Goal: Information Seeking & Learning: Learn about a topic

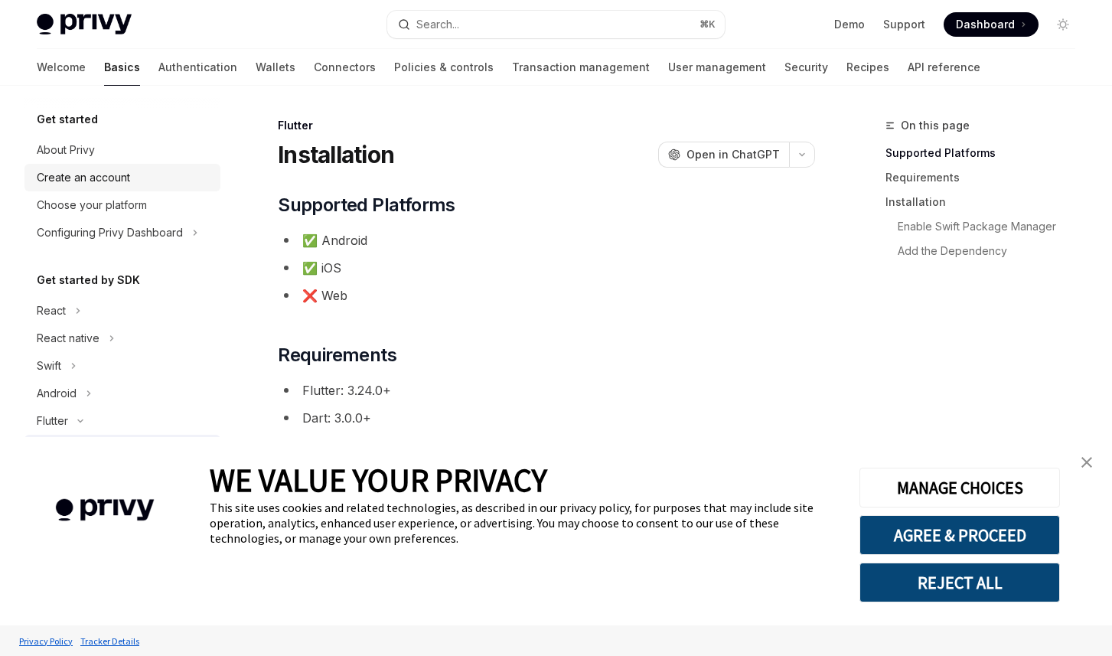
click at [109, 174] on div "Create an account" at bounding box center [83, 177] width 93 height 18
type textarea "*"
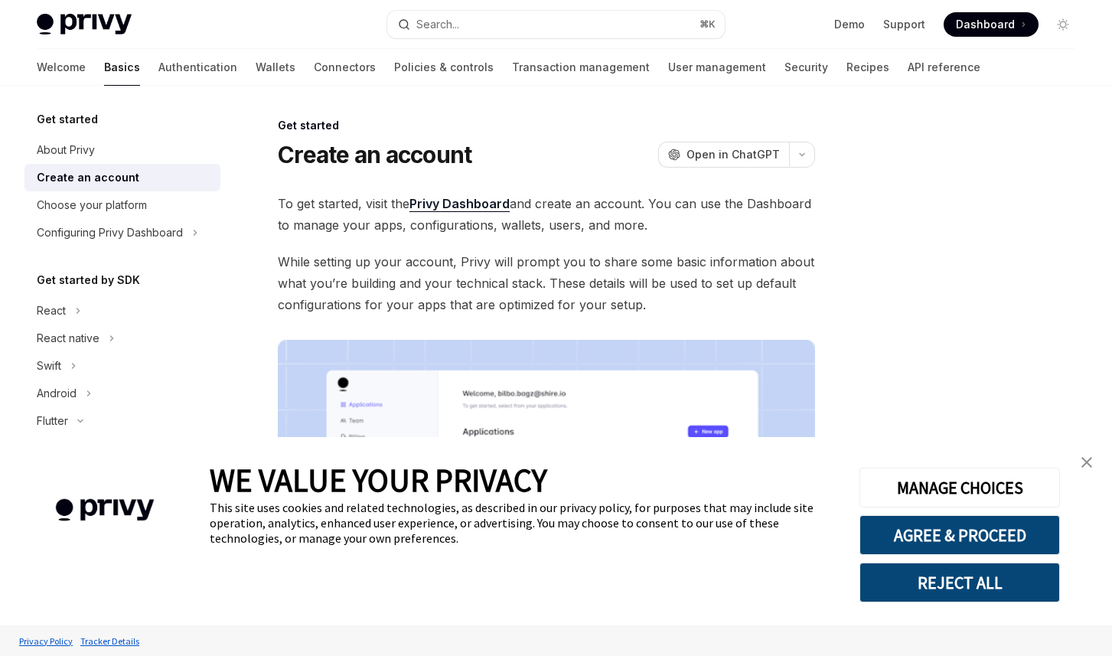
click at [448, 207] on link "Privy Dashboard" at bounding box center [459, 204] width 100 height 16
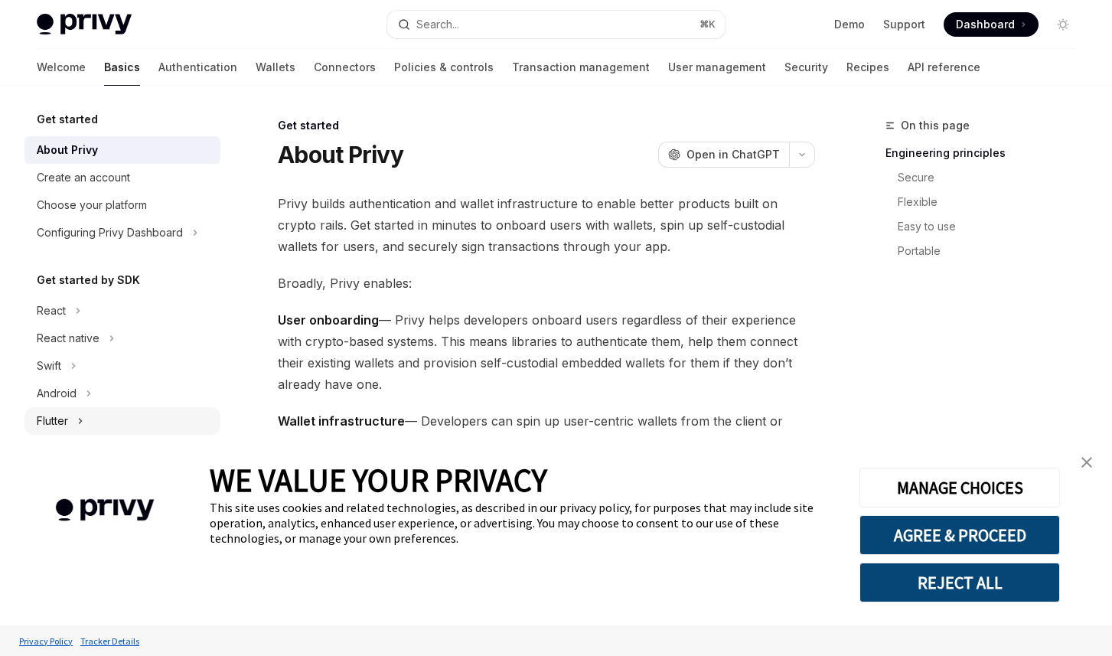
click at [54, 420] on div "Flutter" at bounding box center [52, 421] width 31 height 18
type textarea "*"
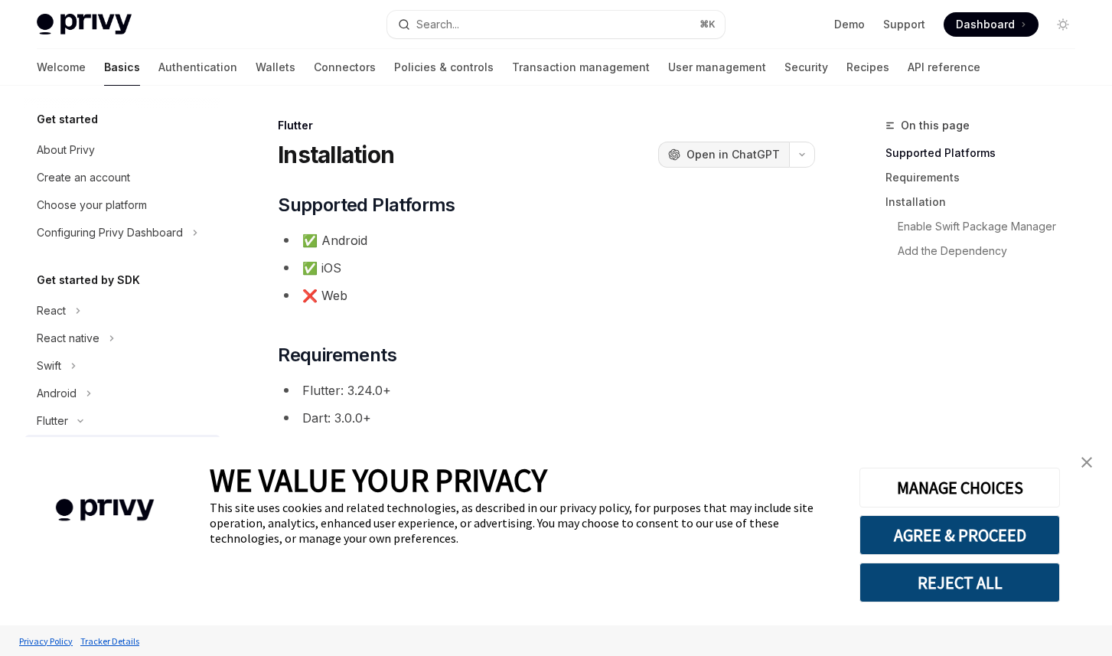
click at [739, 161] on span "Open in ChatGPT" at bounding box center [732, 154] width 93 height 15
click at [728, 152] on span "Open in ChatGPT" at bounding box center [732, 154] width 93 height 15
click at [748, 140] on div "Flutter Installation OpenAI Open in ChatGPT" at bounding box center [546, 143] width 537 height 51
click at [748, 149] on span "Open in ChatGPT" at bounding box center [732, 154] width 93 height 15
click at [745, 161] on span "Open in ChatGPT" at bounding box center [732, 154] width 93 height 15
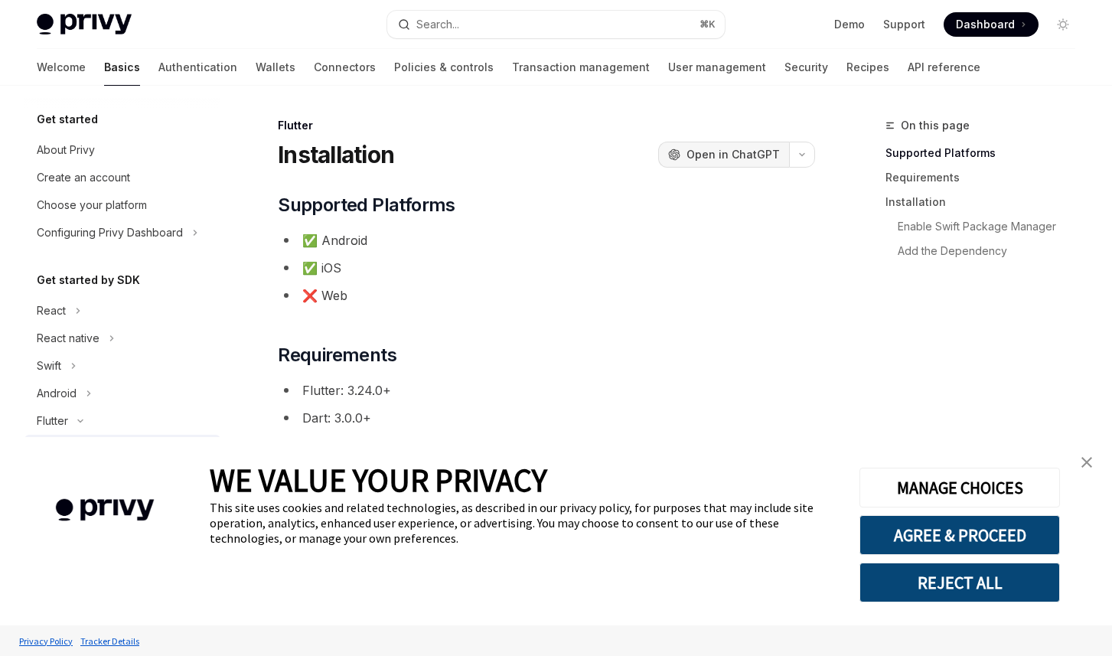
click at [709, 154] on span "Open in ChatGPT" at bounding box center [732, 154] width 93 height 15
click at [139, 145] on div "About Privy" at bounding box center [124, 150] width 174 height 18
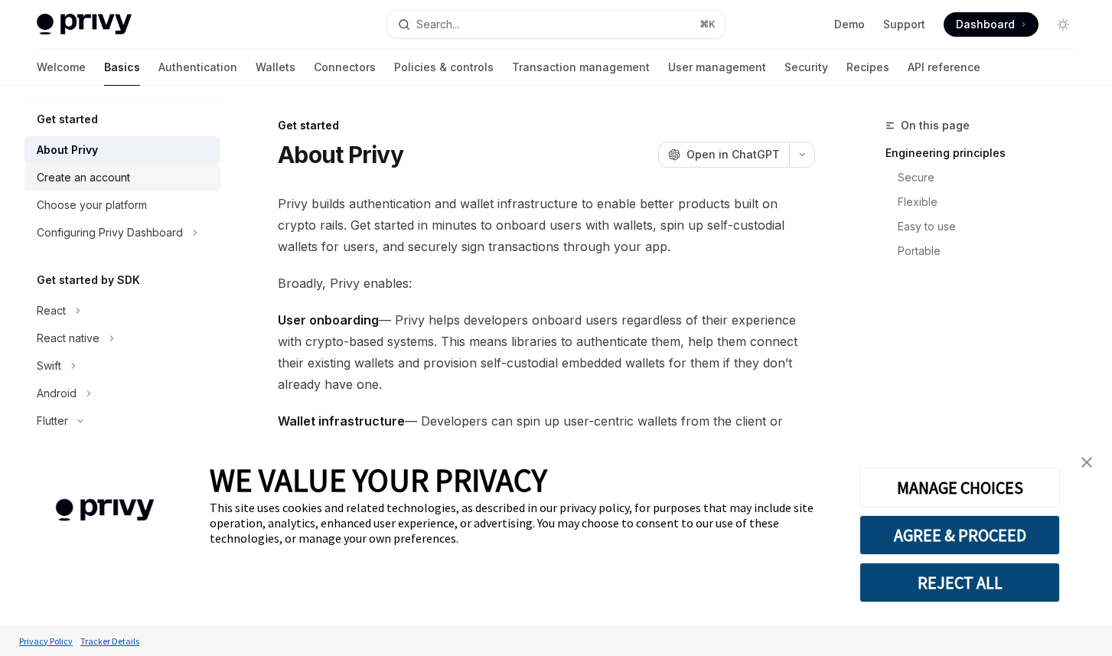
click at [148, 171] on div "Create an account" at bounding box center [124, 177] width 174 height 18
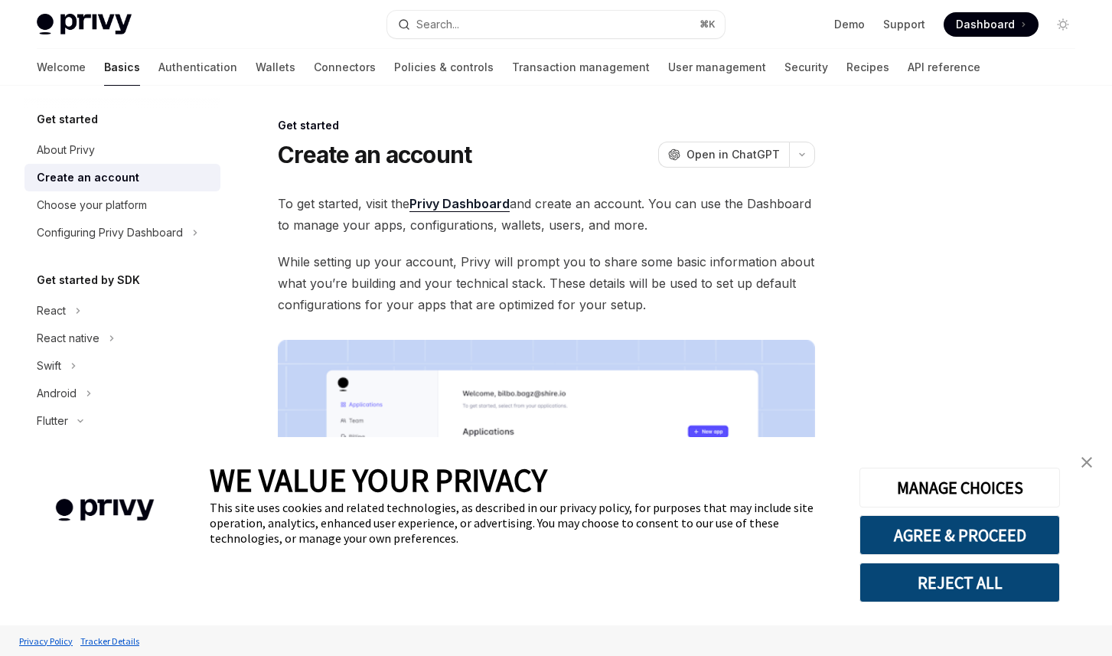
scroll to position [315, 0]
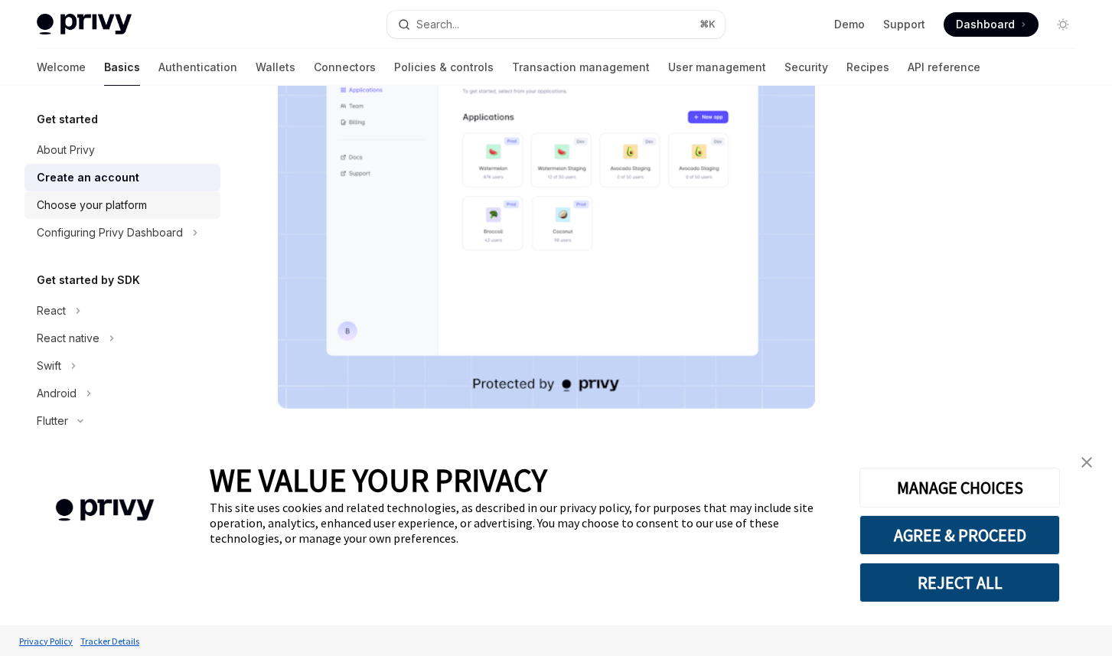
click at [170, 206] on div "Choose your platform" at bounding box center [124, 205] width 174 height 18
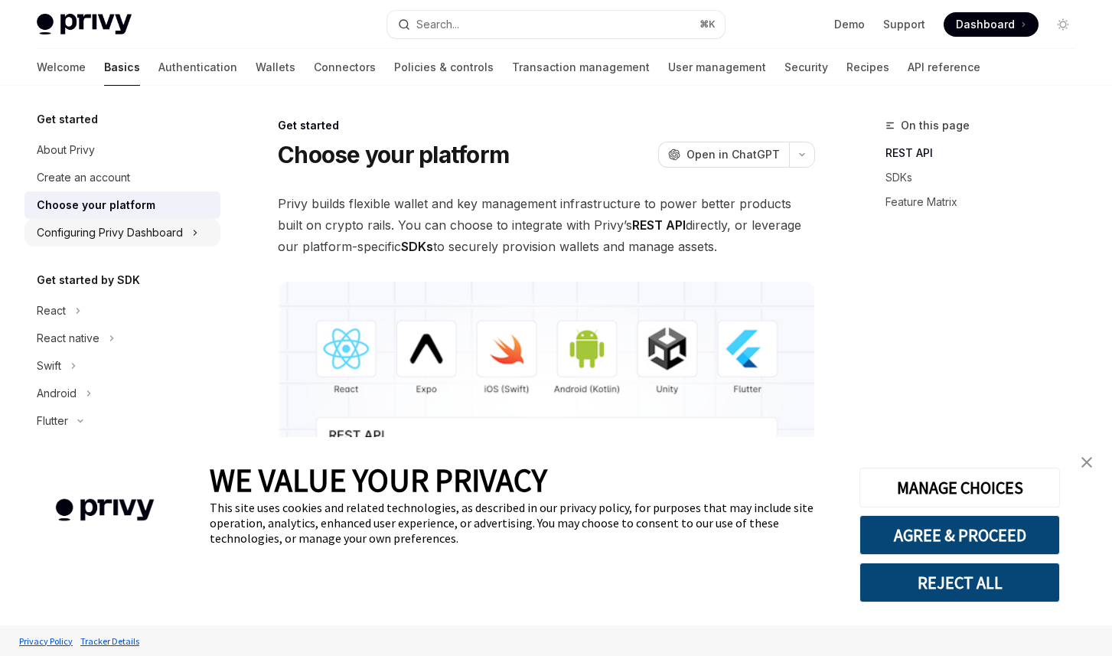
click at [160, 232] on div "Configuring Privy Dashboard" at bounding box center [110, 232] width 146 height 18
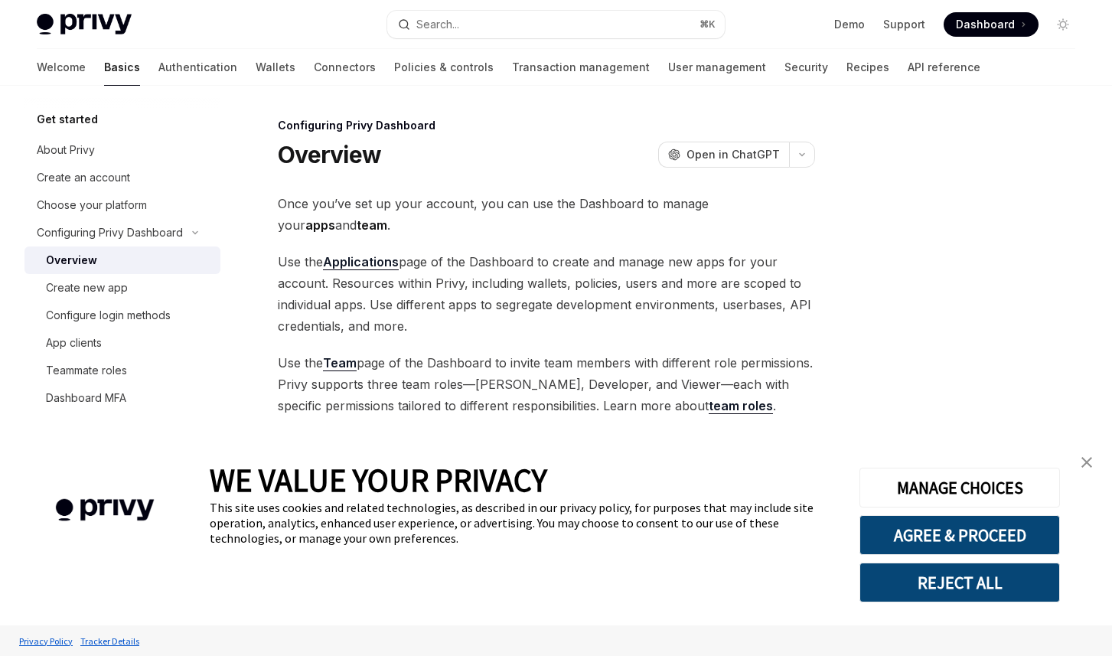
scroll to position [8, 0]
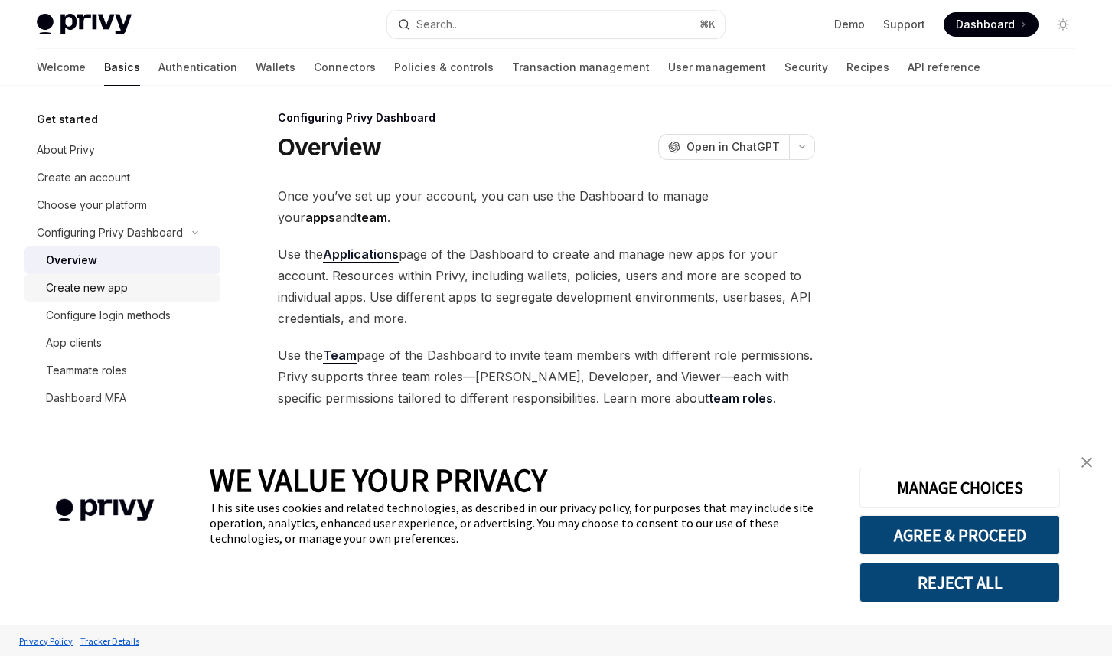
click at [170, 290] on div "Create new app" at bounding box center [128, 288] width 165 height 18
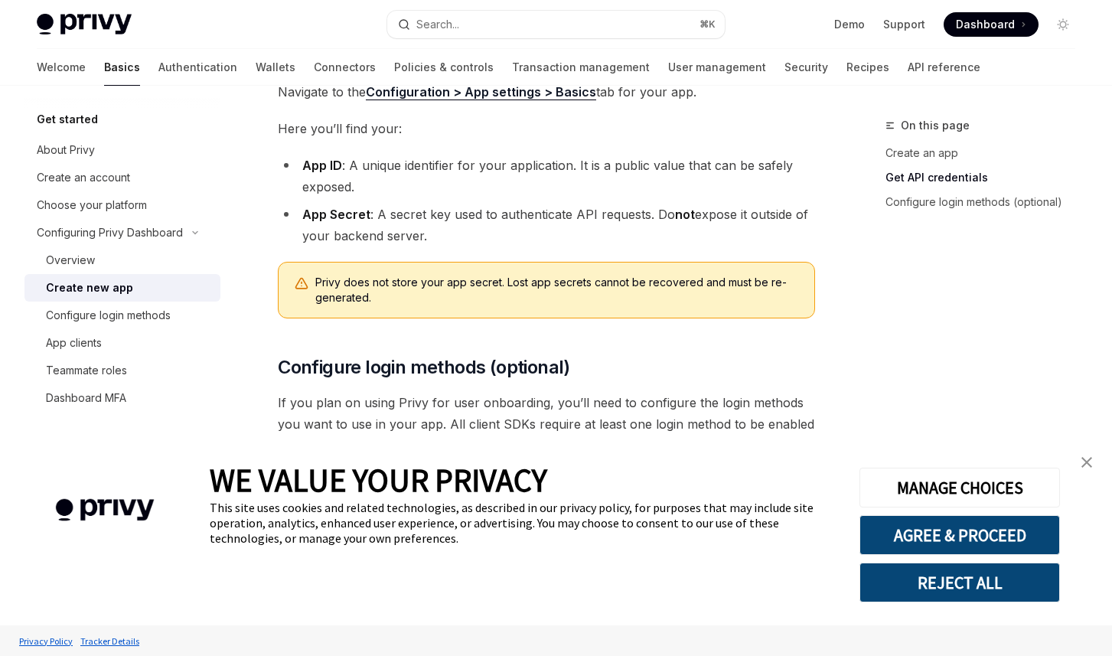
scroll to position [442, 0]
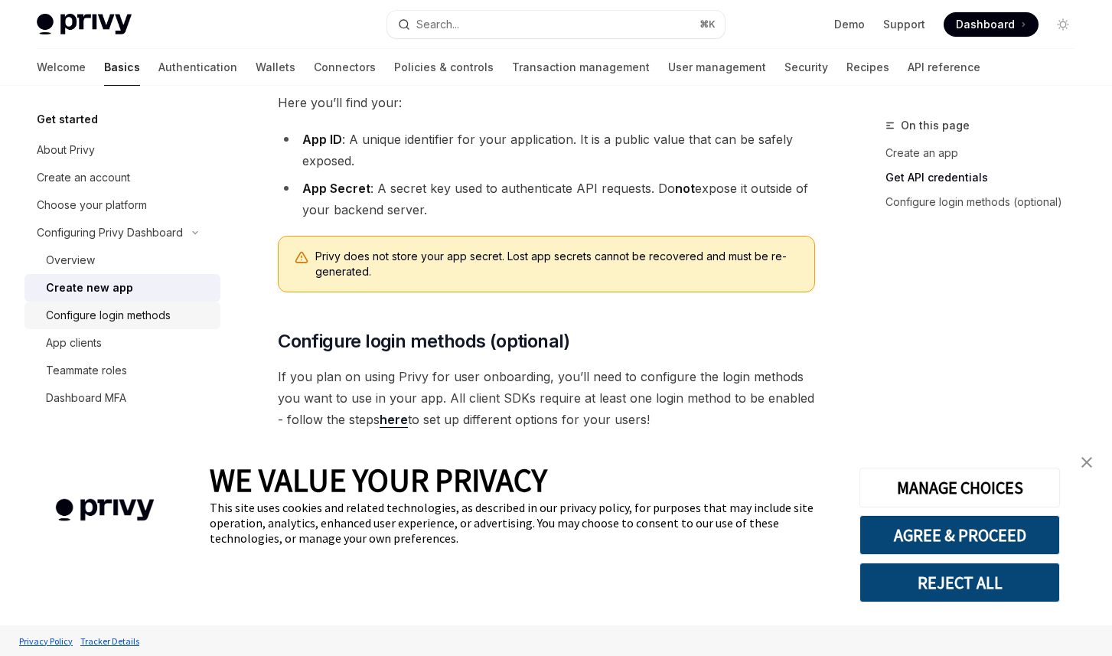
click at [182, 318] on div "Configure login methods" at bounding box center [128, 315] width 165 height 18
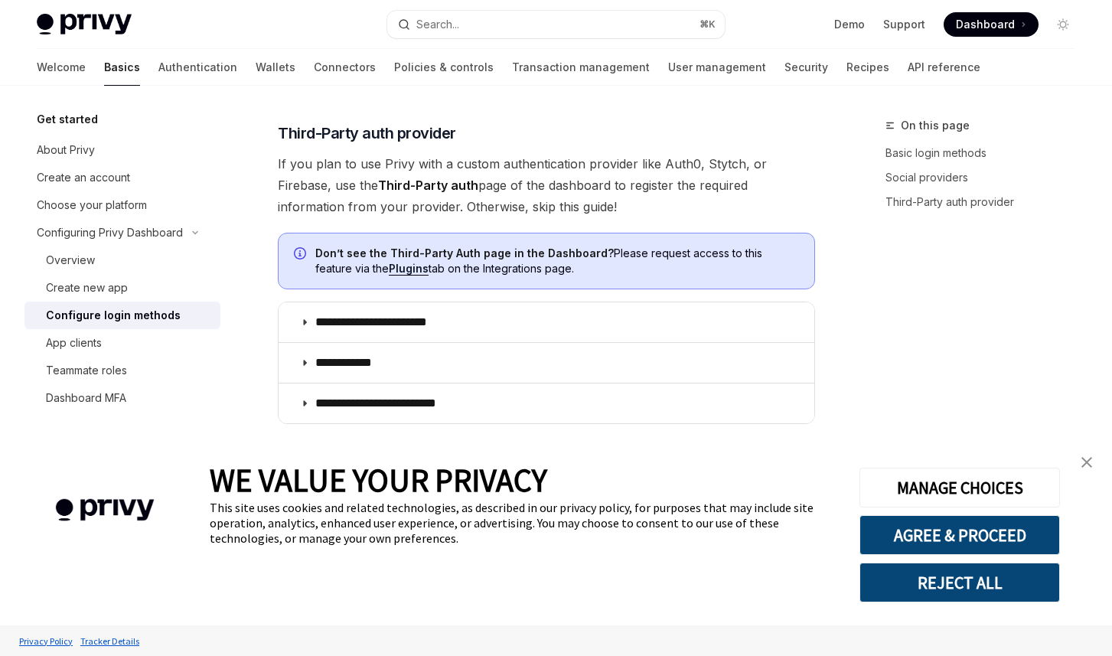
scroll to position [831, 0]
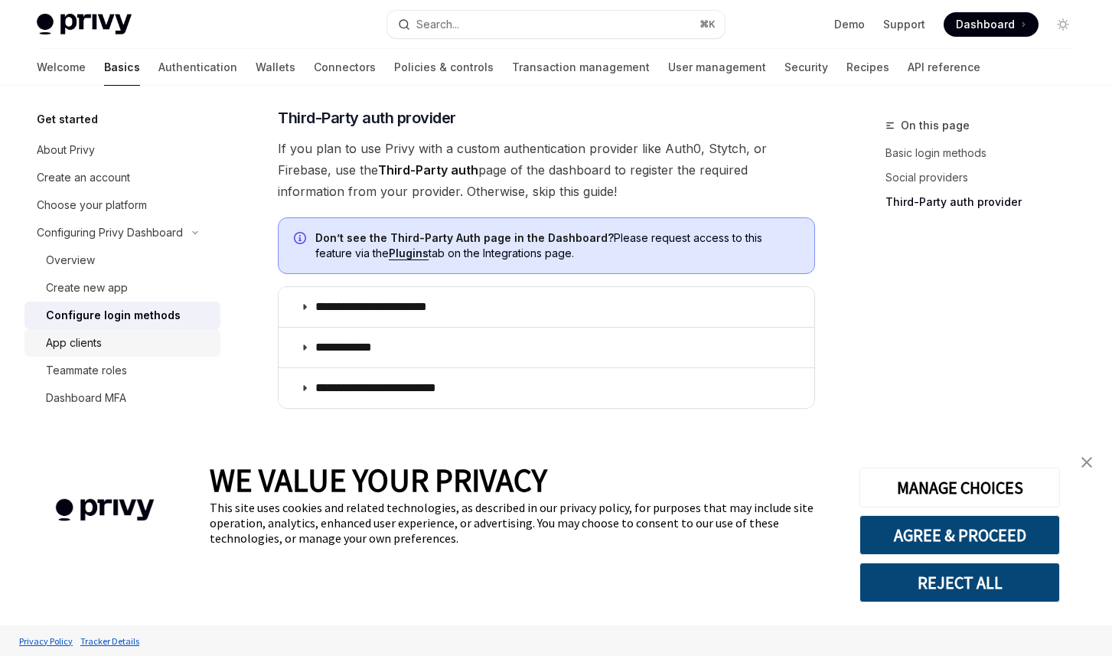
click at [148, 339] on div "App clients" at bounding box center [128, 343] width 165 height 18
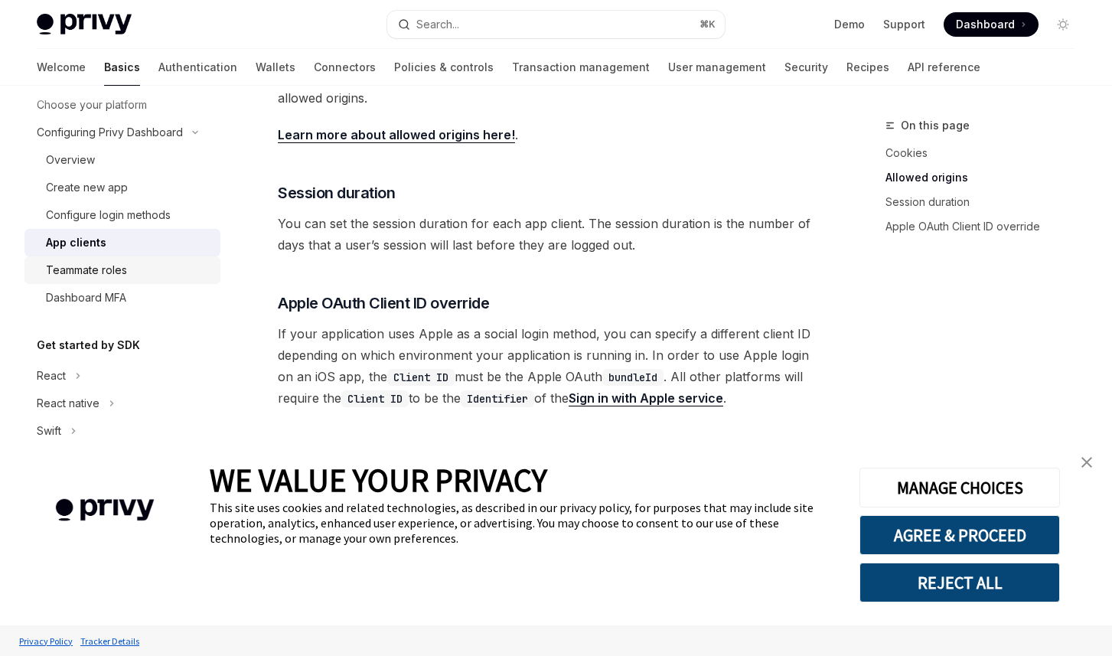
scroll to position [103, 0]
click at [140, 305] on link "Dashboard MFA" at bounding box center [122, 296] width 196 height 28
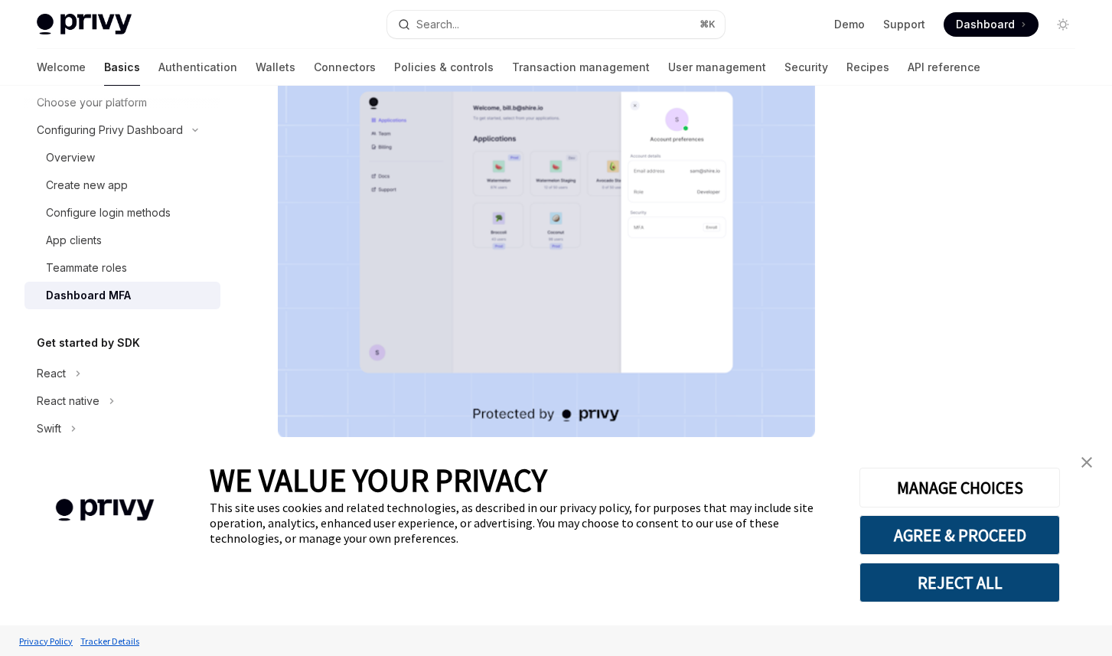
scroll to position [315, 0]
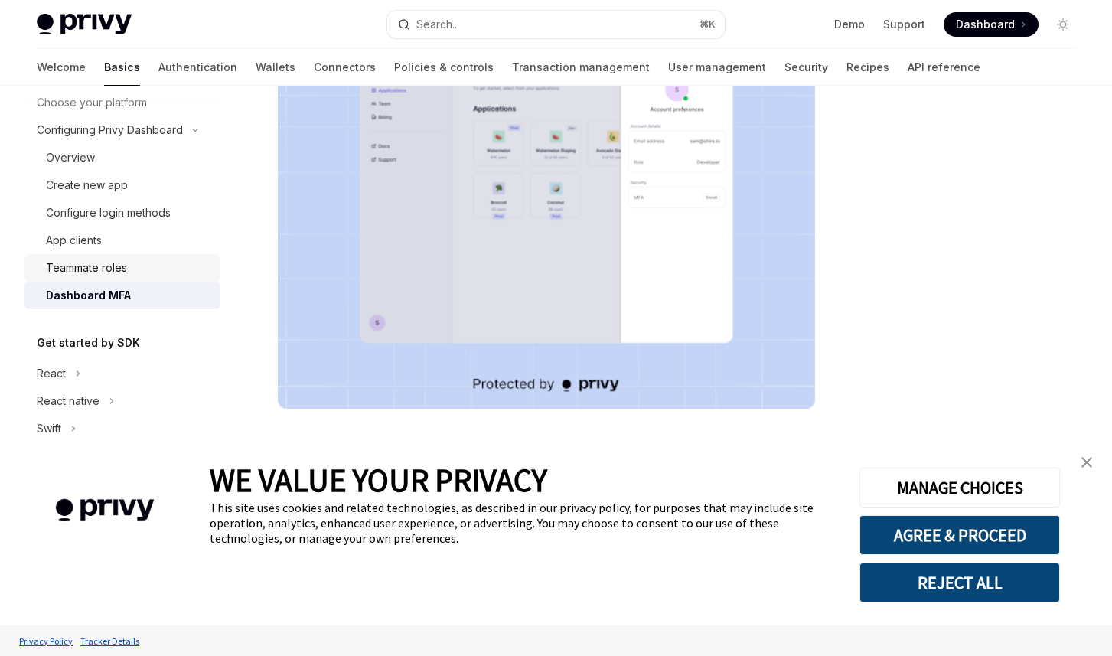
click at [83, 262] on div "Teammate roles" at bounding box center [86, 268] width 81 height 18
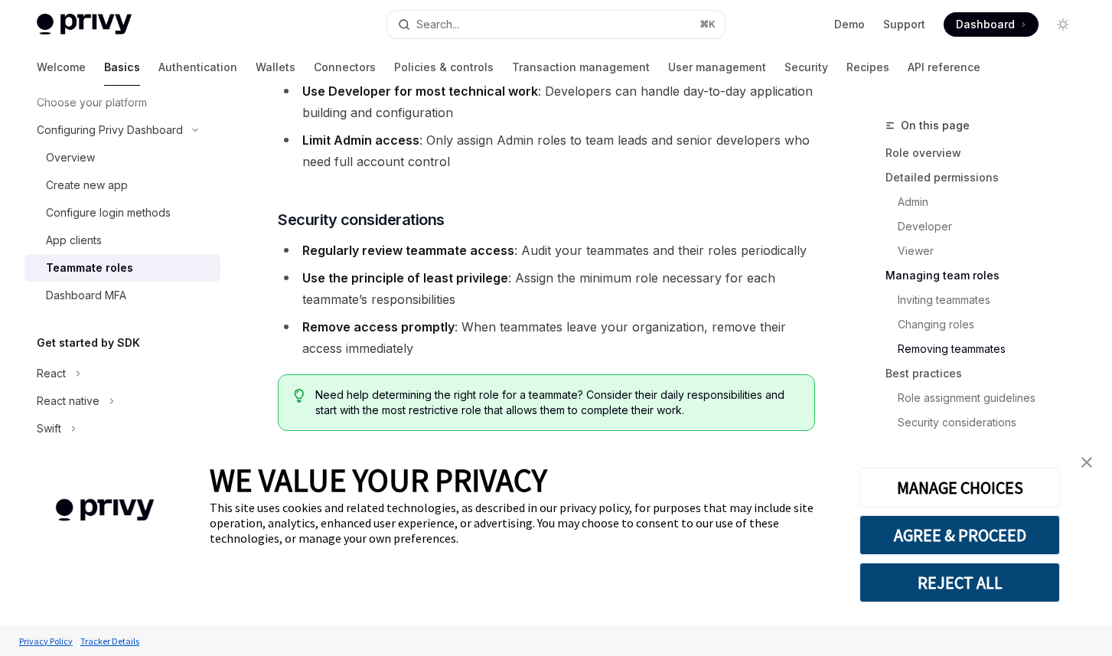
scroll to position [2775, 0]
click at [111, 223] on link "Configure login methods" at bounding box center [122, 213] width 196 height 28
click at [110, 244] on div "App clients" at bounding box center [128, 240] width 165 height 18
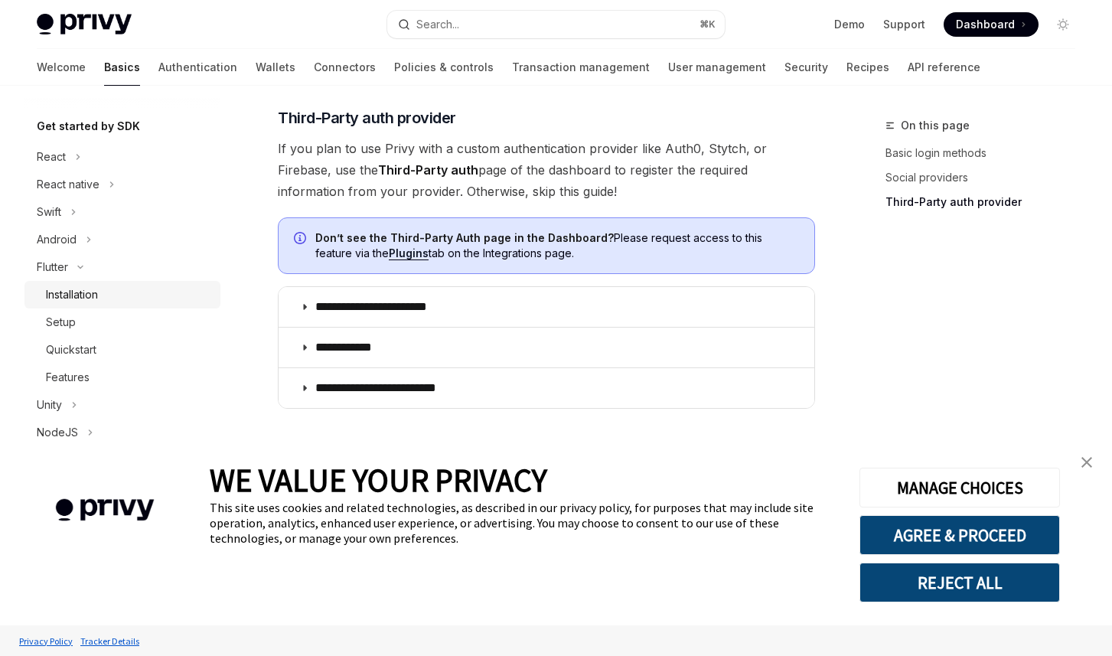
scroll to position [318, 0]
click at [90, 295] on div "Installation" at bounding box center [72, 296] width 52 height 18
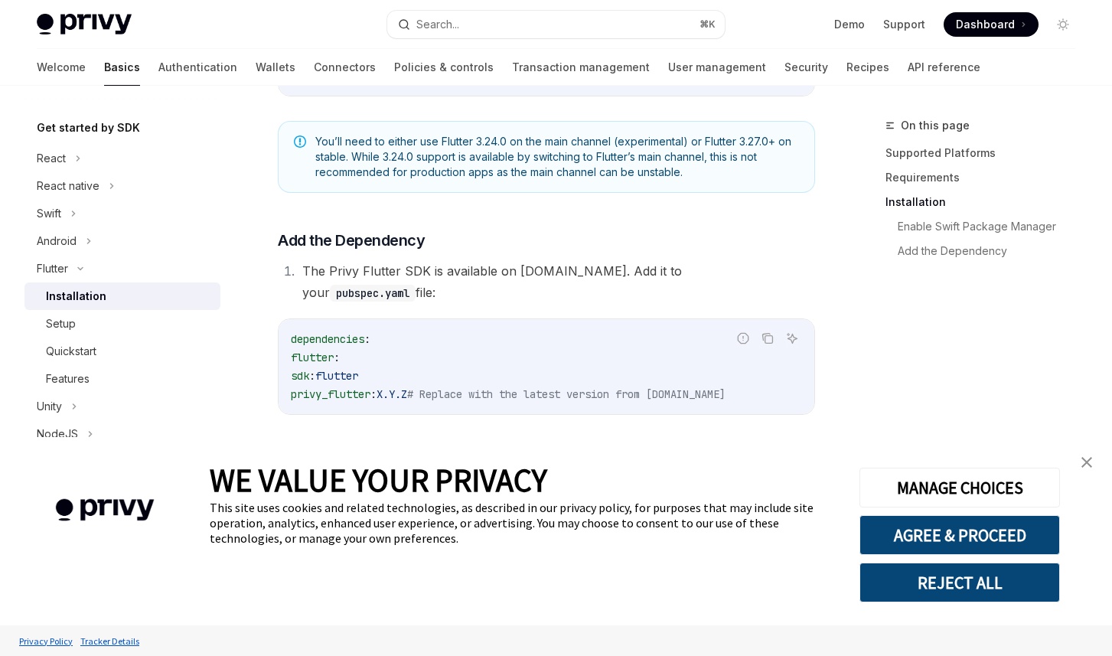
scroll to position [657, 0]
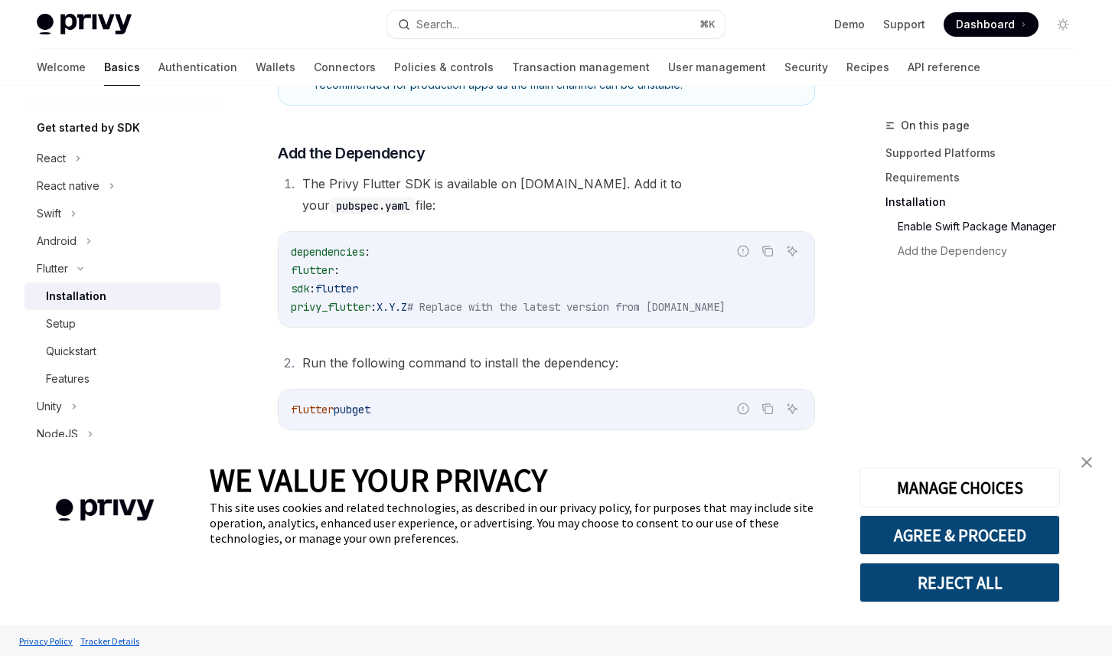
click at [113, 308] on link "Installation" at bounding box center [122, 296] width 196 height 28
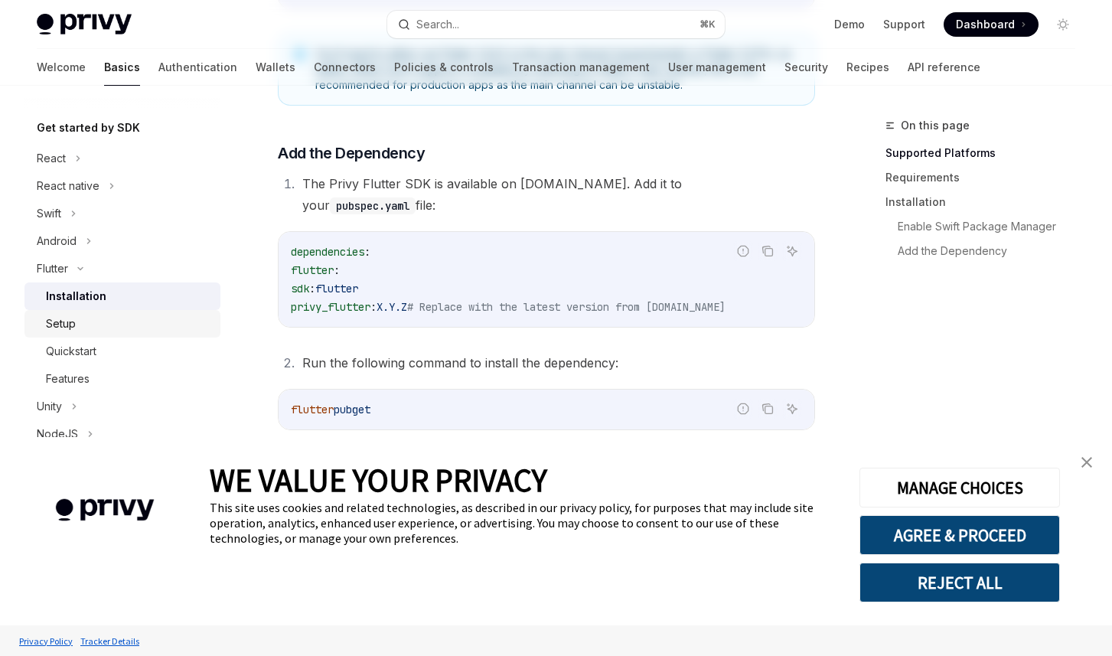
scroll to position [0, 0]
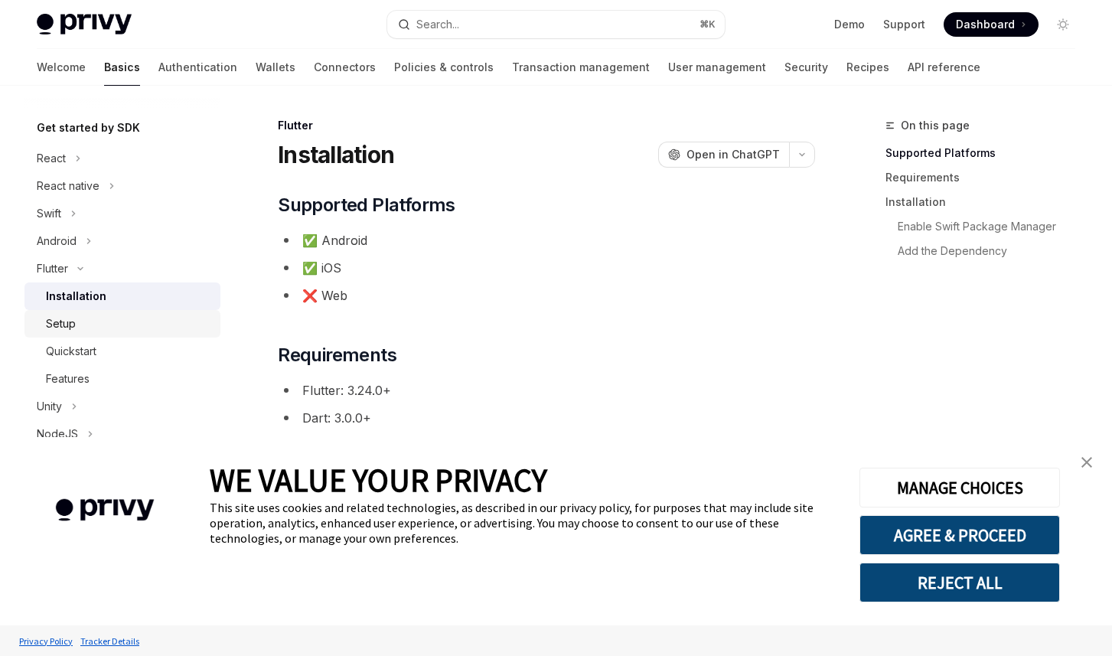
click at [113, 322] on div "Setup" at bounding box center [128, 324] width 165 height 18
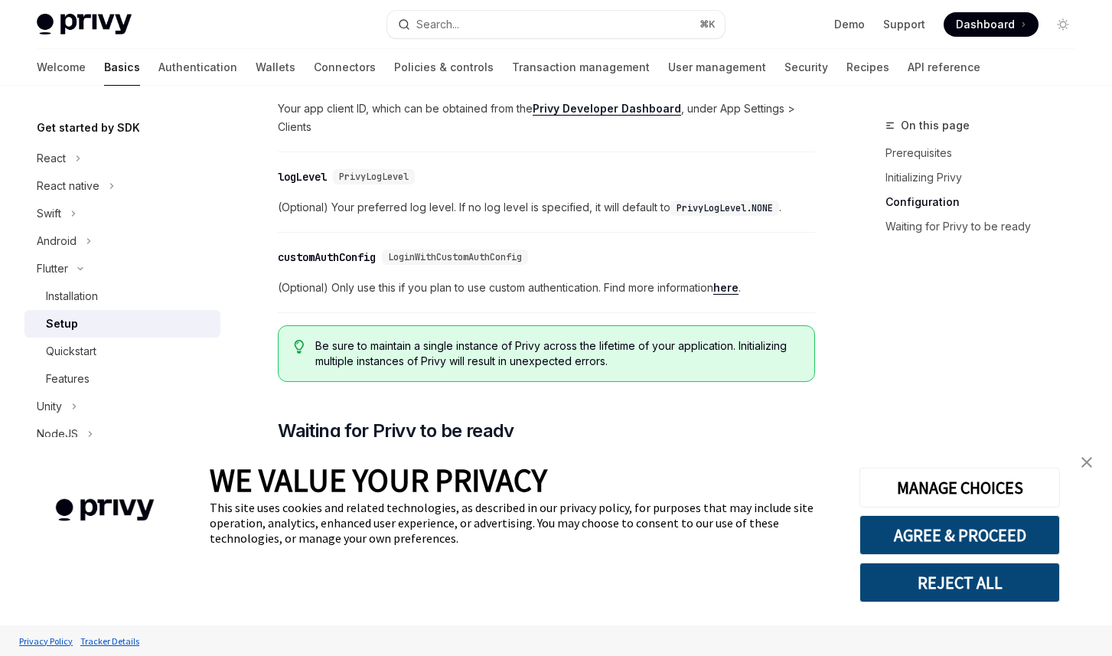
scroll to position [787, 0]
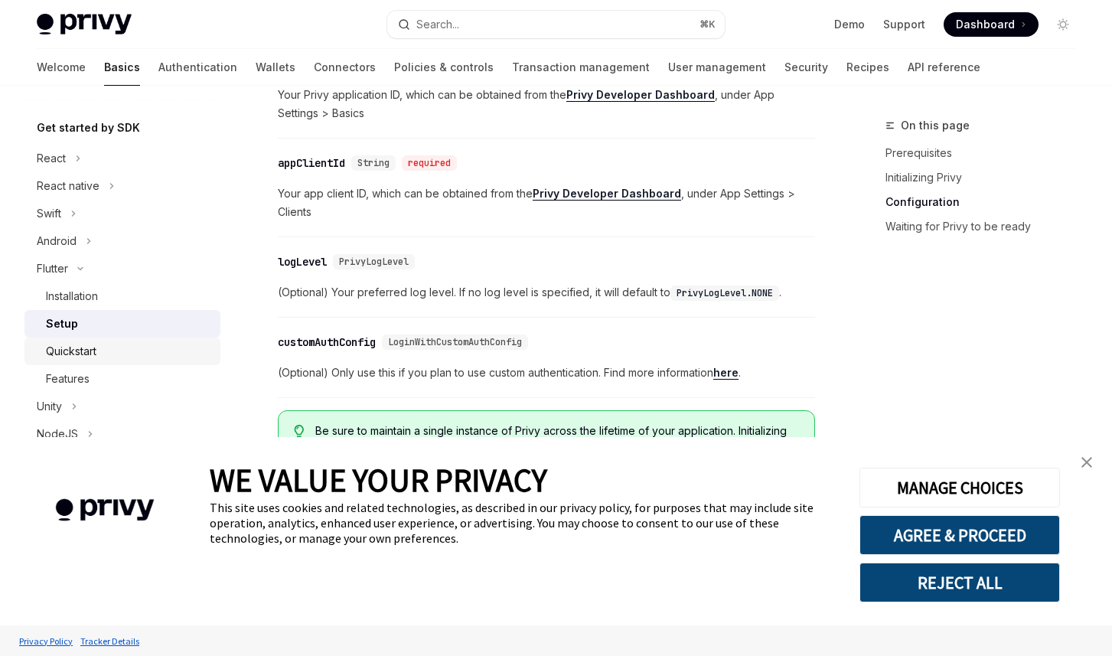
click at [71, 351] on div "Quickstart" at bounding box center [71, 351] width 51 height 18
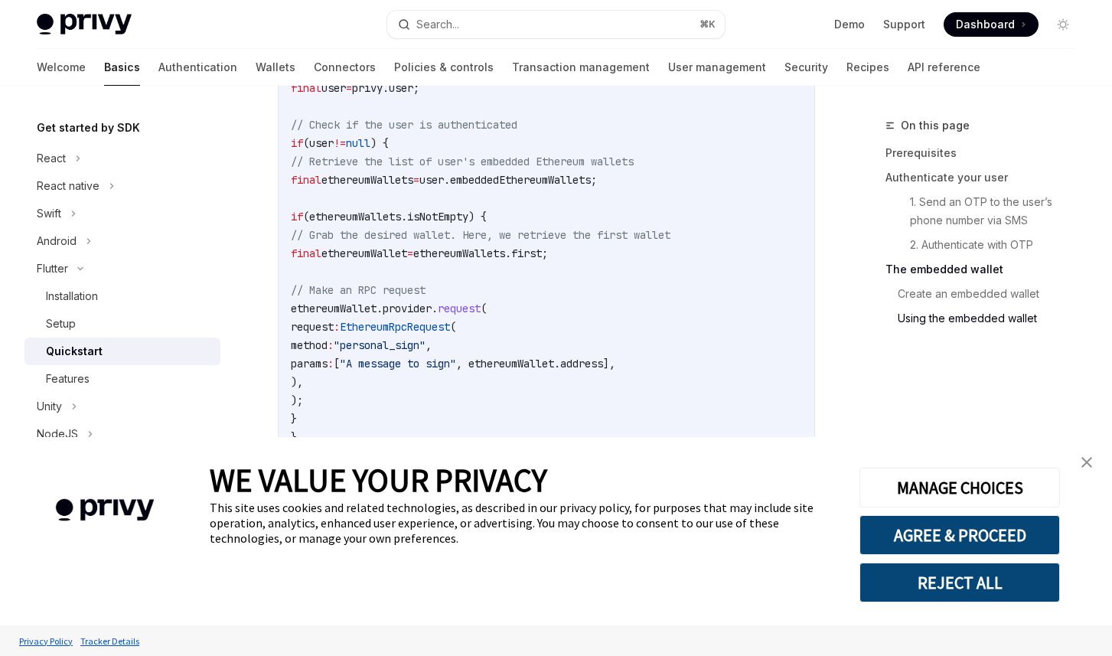
scroll to position [3005, 0]
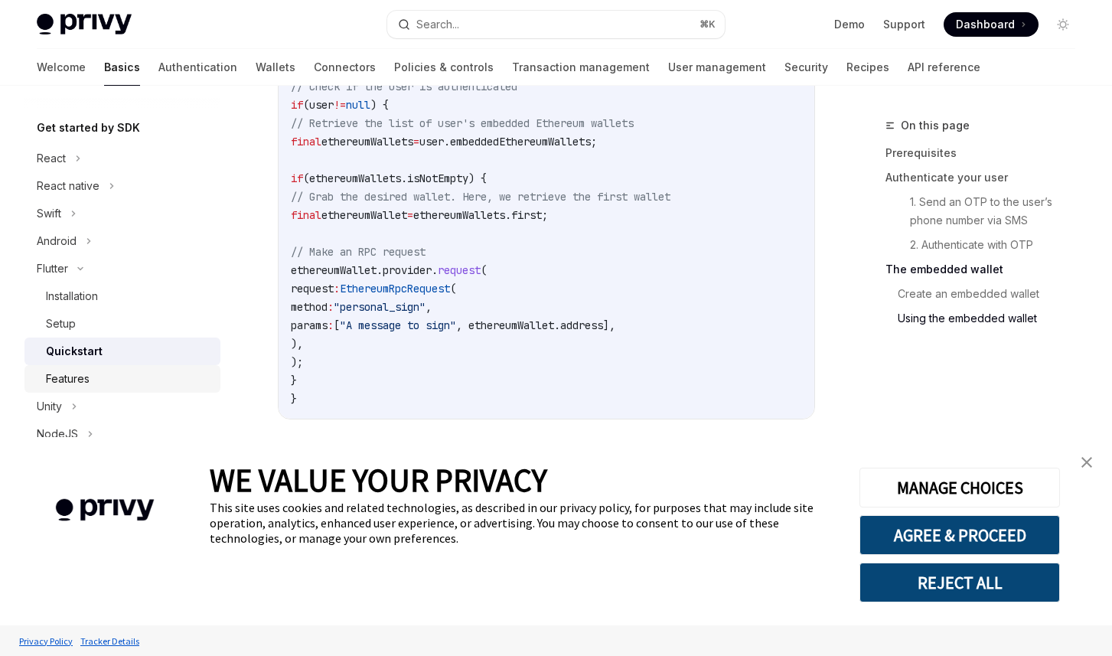
click at [136, 384] on div "Features" at bounding box center [128, 379] width 165 height 18
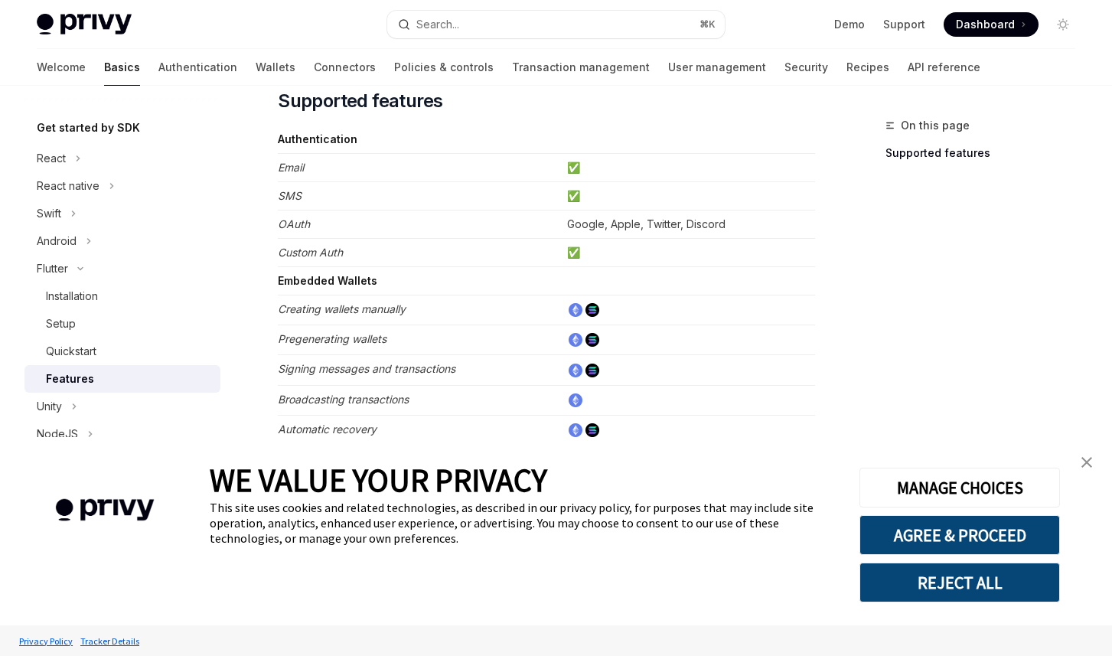
scroll to position [198, 0]
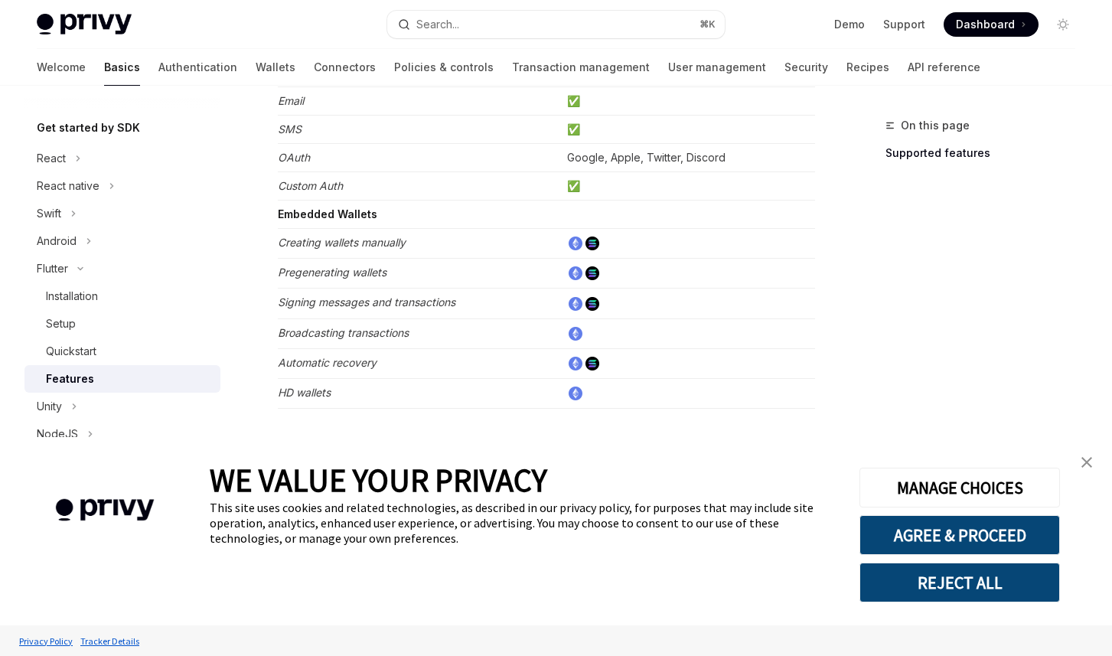
click at [383, 304] on em "Signing messages and transactions" at bounding box center [367, 301] width 178 height 13
click at [383, 336] on em "Broadcasting transactions" at bounding box center [343, 332] width 131 height 13
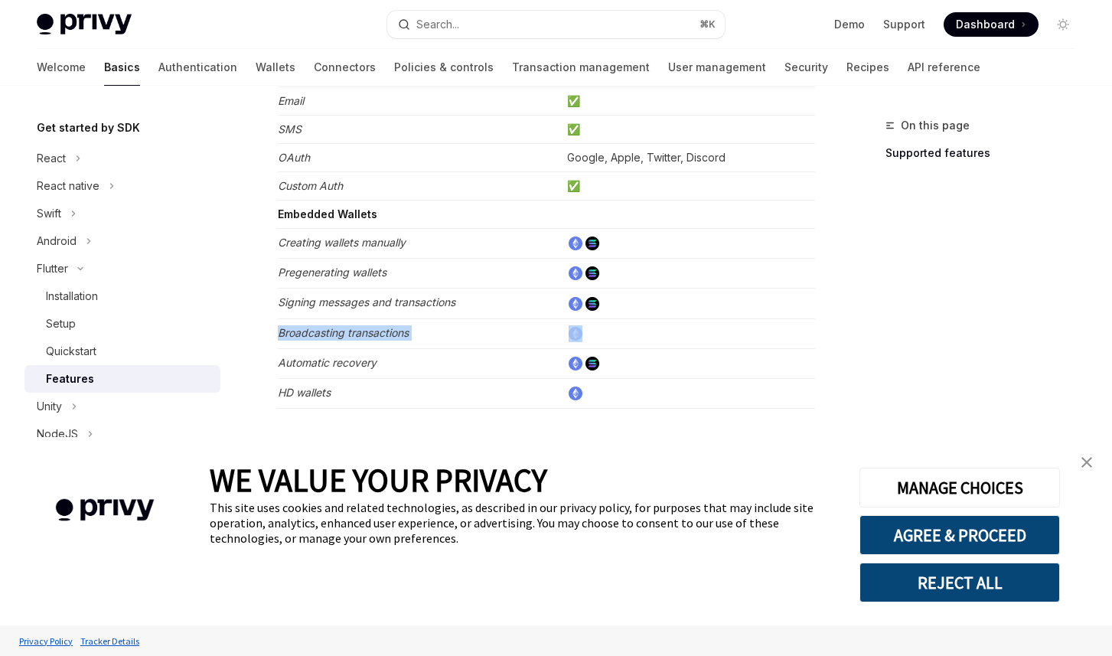
click at [383, 336] on em "Broadcasting transactions" at bounding box center [343, 332] width 131 height 13
click at [367, 396] on td "HD wallets" at bounding box center [419, 393] width 283 height 30
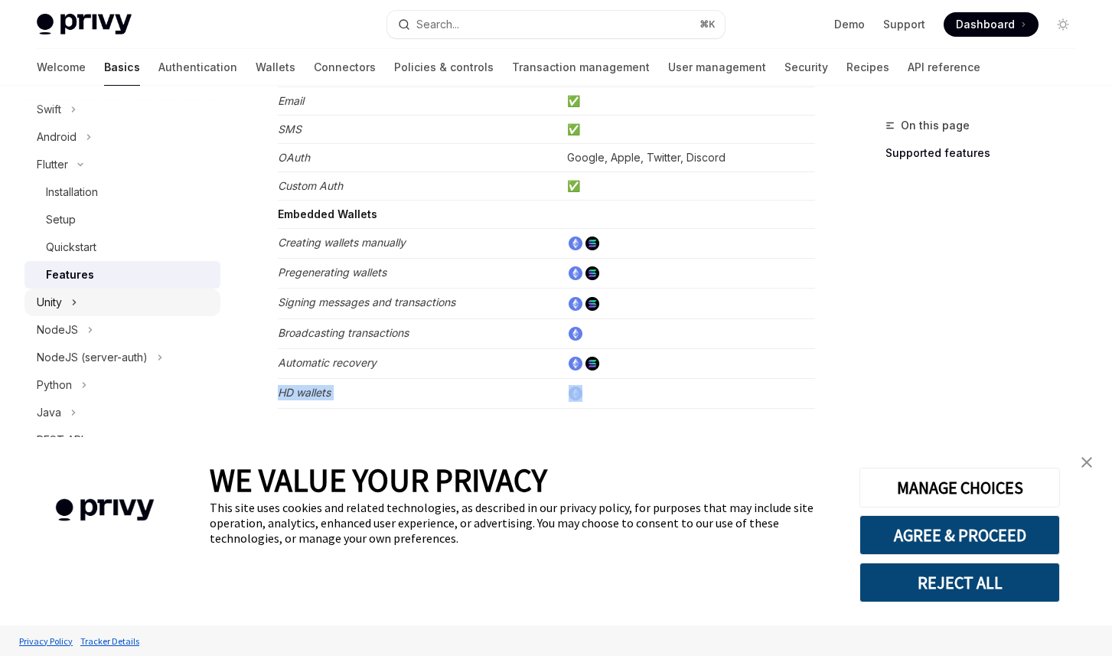
scroll to position [461, 0]
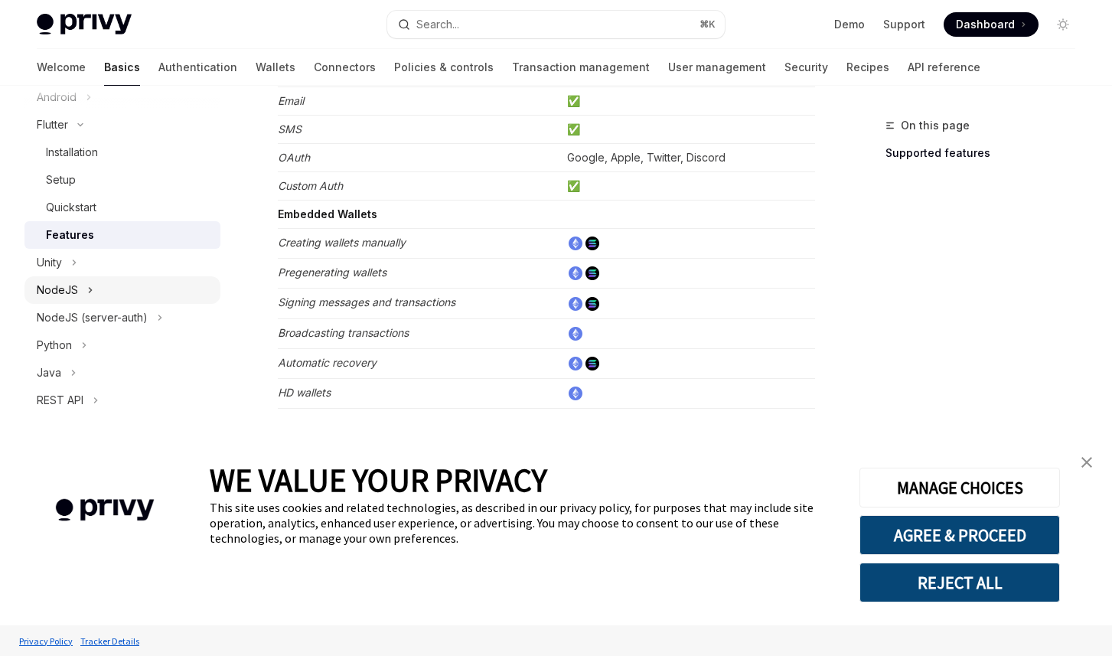
click at [105, 284] on div "NodeJS" at bounding box center [122, 290] width 196 height 28
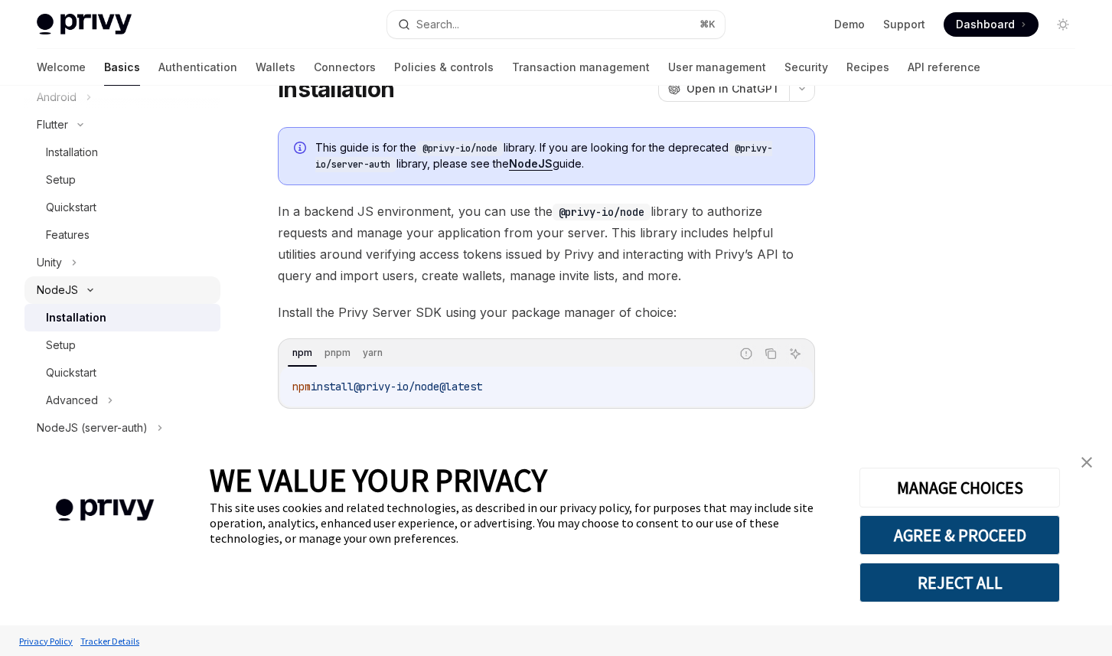
scroll to position [65, 0]
click at [176, 345] on div "Setup" at bounding box center [128, 345] width 165 height 18
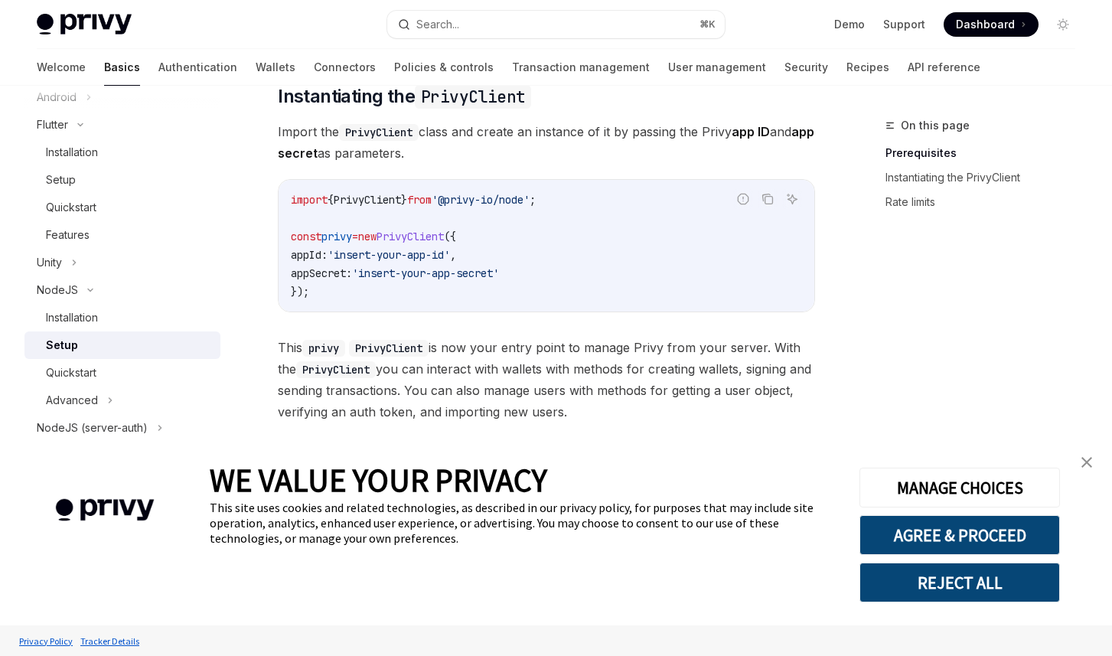
scroll to position [481, 0]
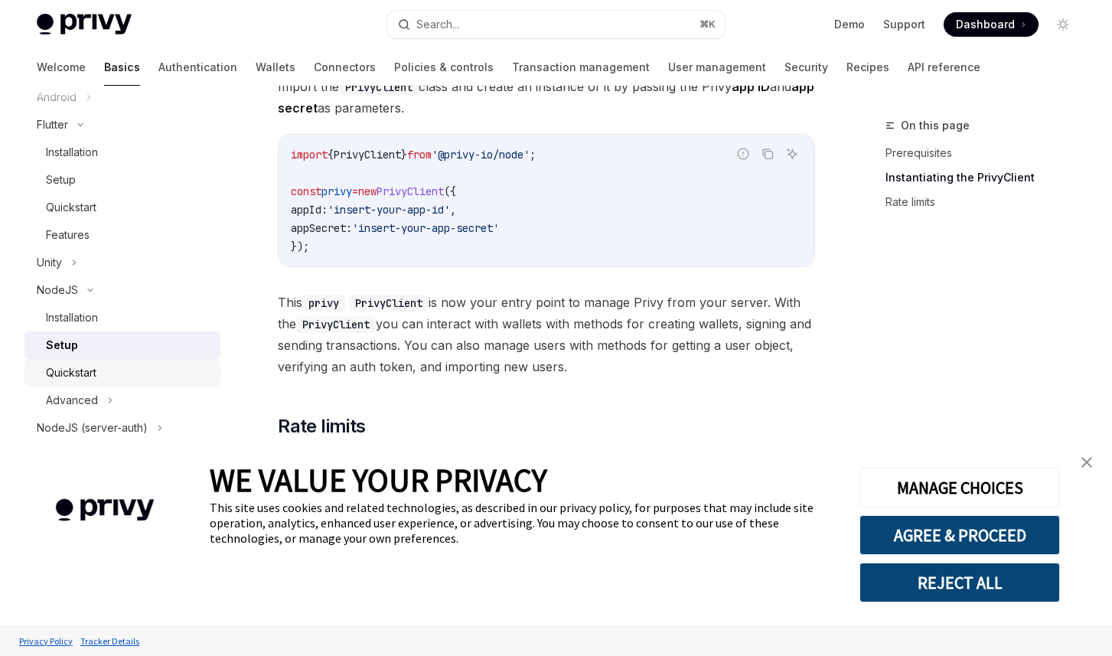
click at [147, 370] on div "Quickstart" at bounding box center [128, 373] width 165 height 18
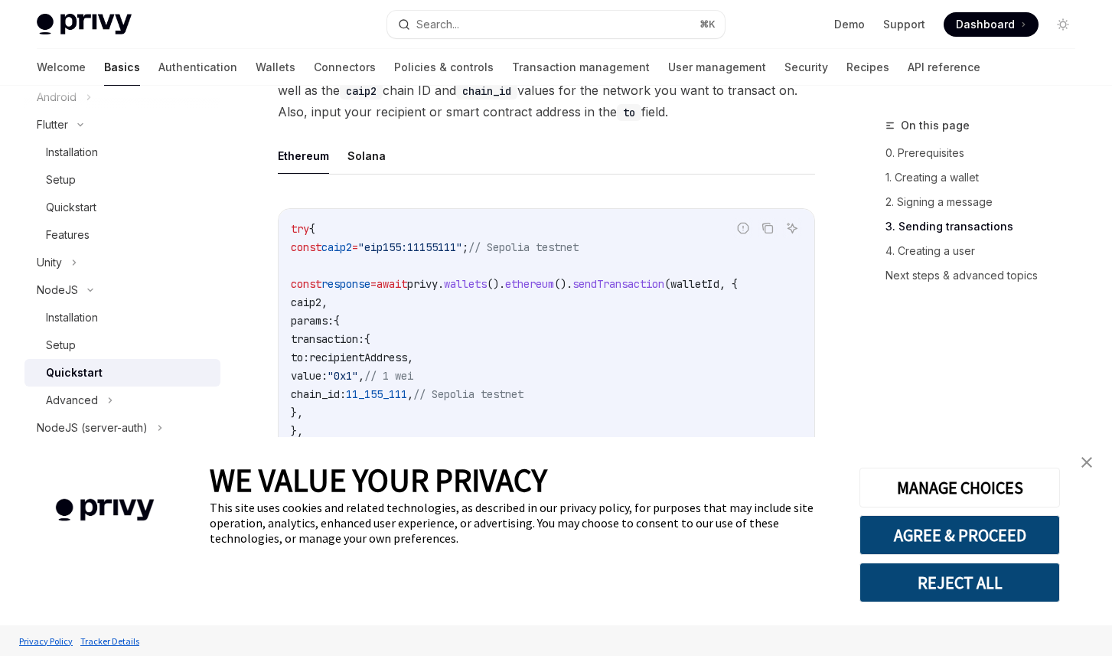
scroll to position [1979, 0]
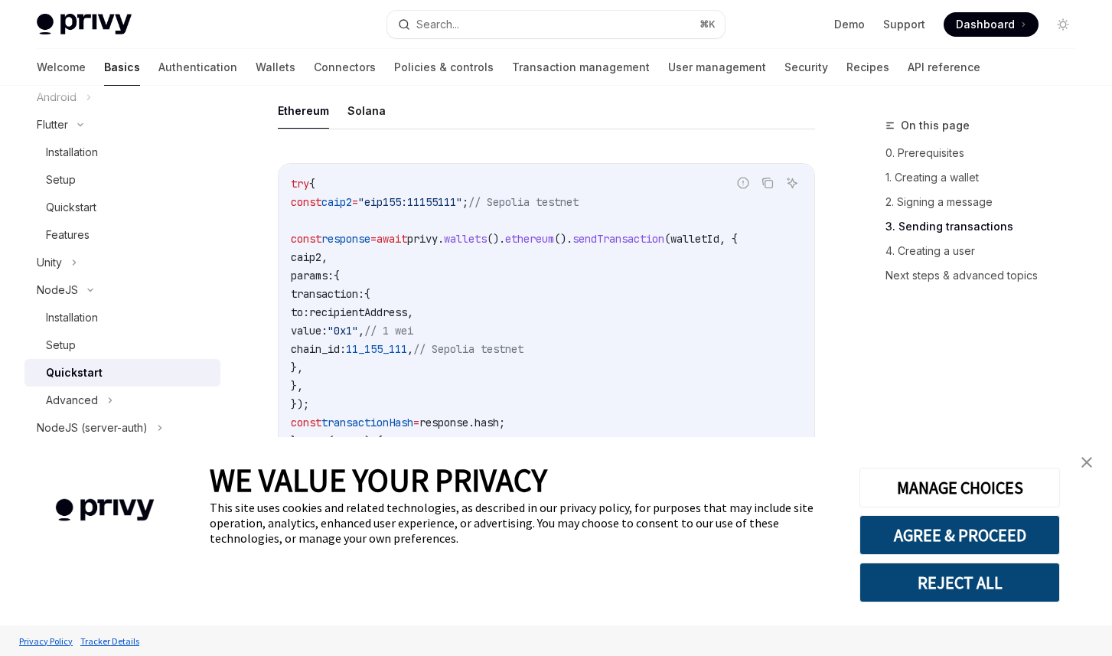
click at [407, 356] on span "11_155_111" at bounding box center [376, 349] width 61 height 14
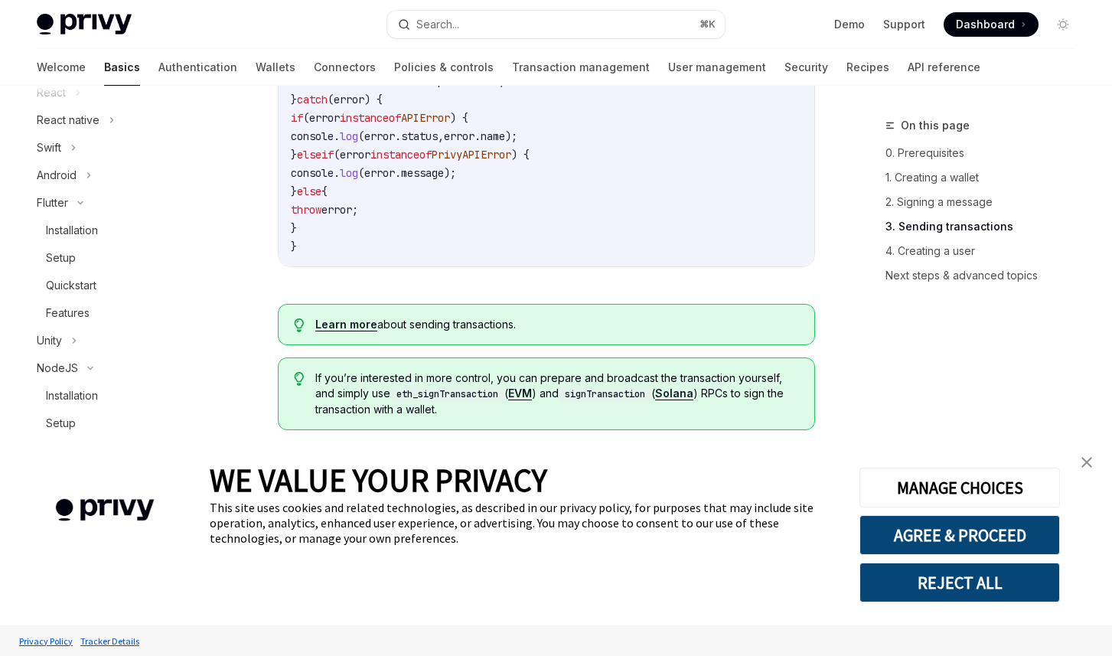
scroll to position [320, 0]
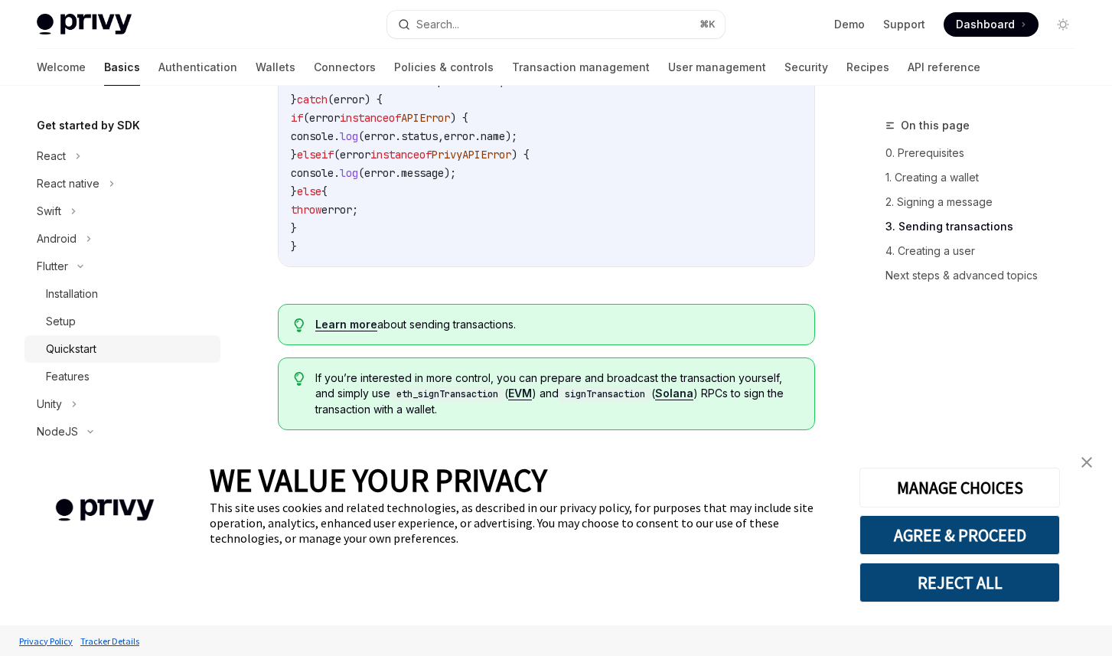
click at [107, 349] on div "Quickstart" at bounding box center [128, 349] width 165 height 18
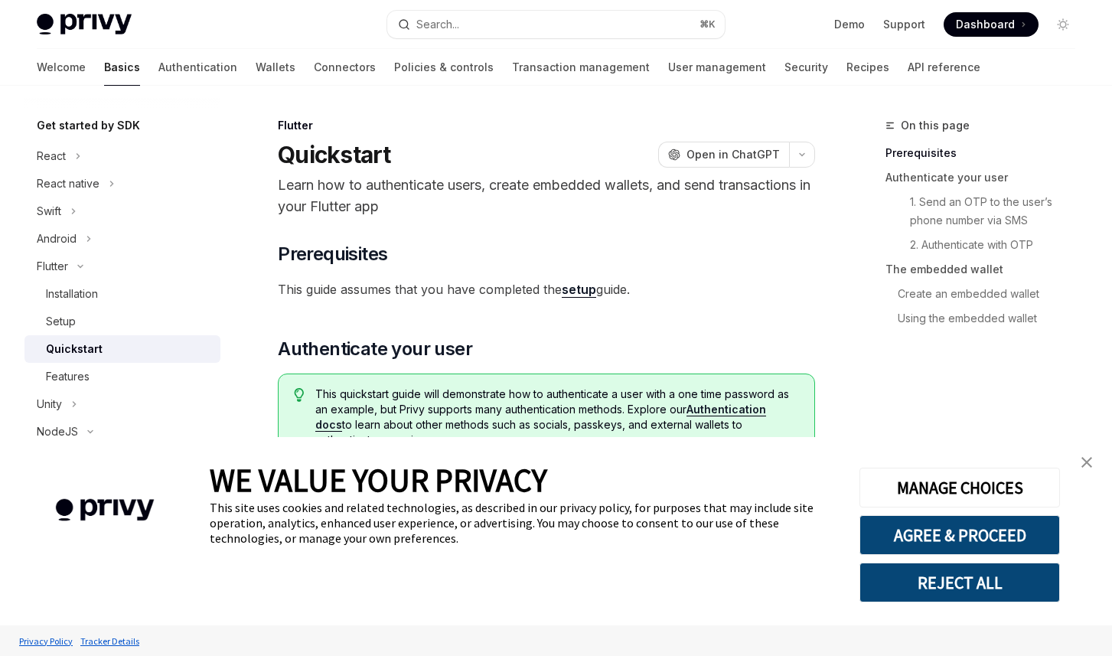
type textarea "*"
